Goal: Check status

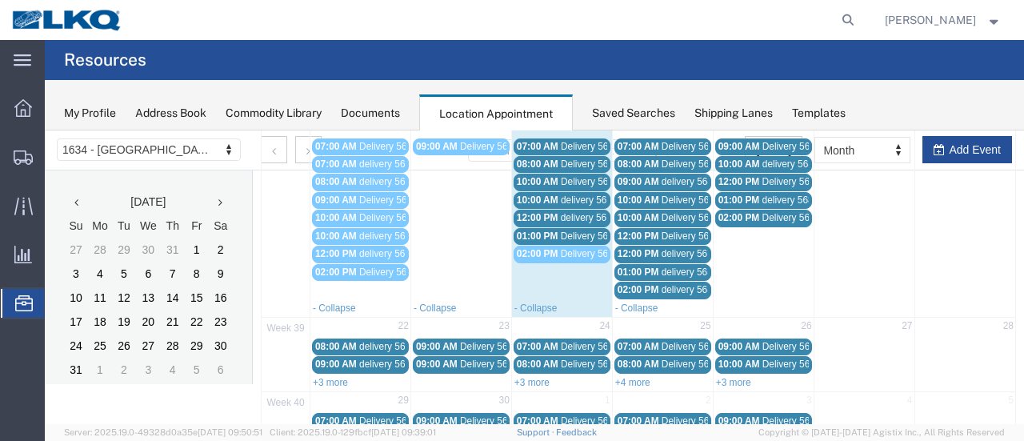
scroll to position [400, 0]
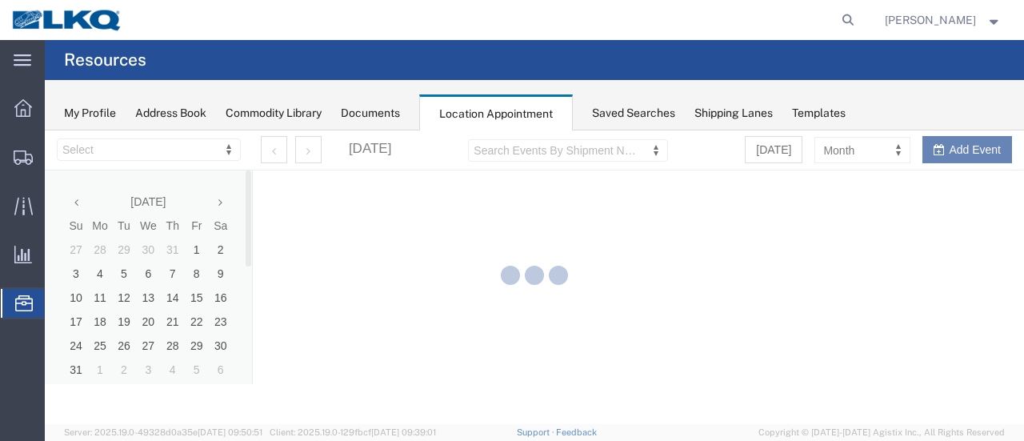
select select "28712"
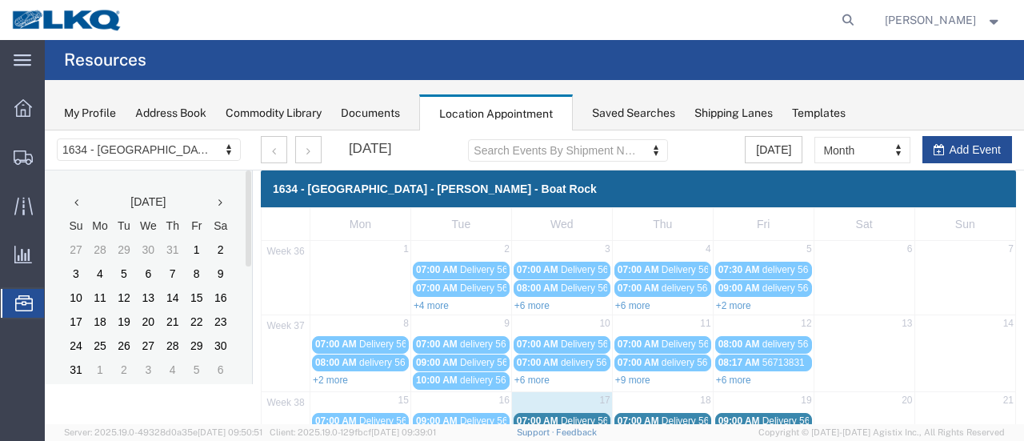
scroll to position [80, 0]
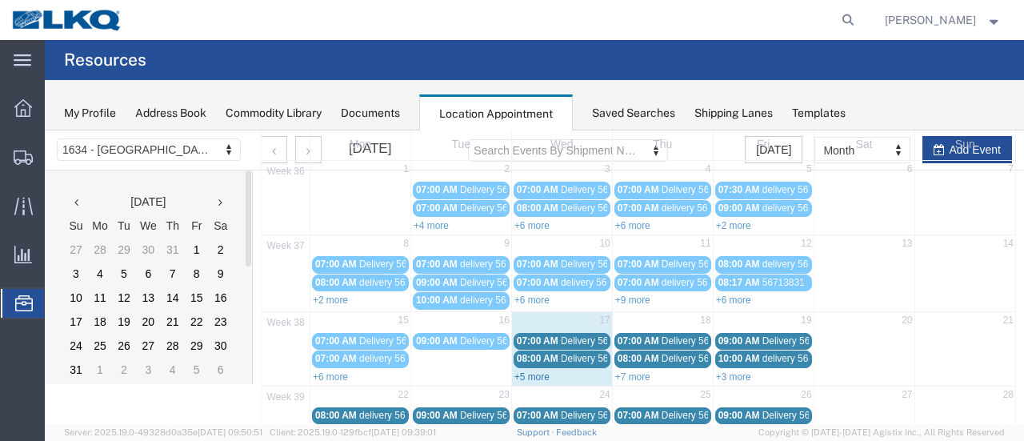
click at [519, 371] on link "+5 more" at bounding box center [531, 376] width 35 height 11
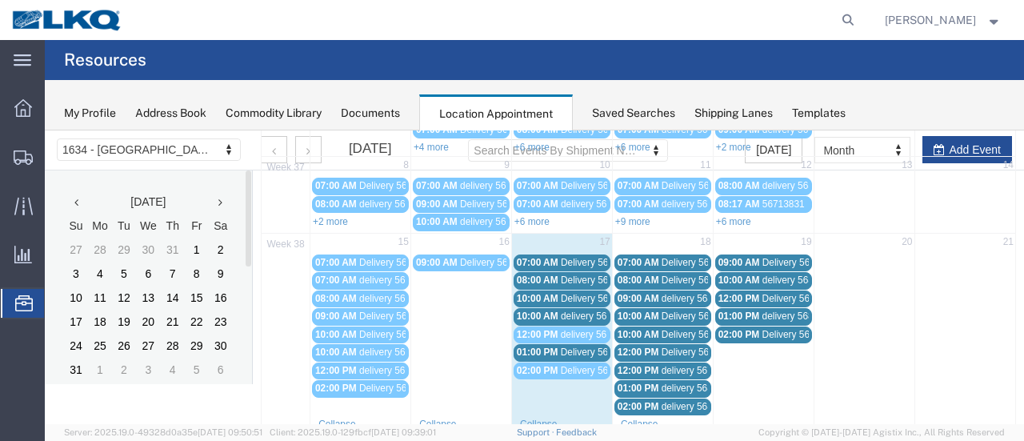
scroll to position [160, 0]
